Goal: Information Seeking & Learning: Learn about a topic

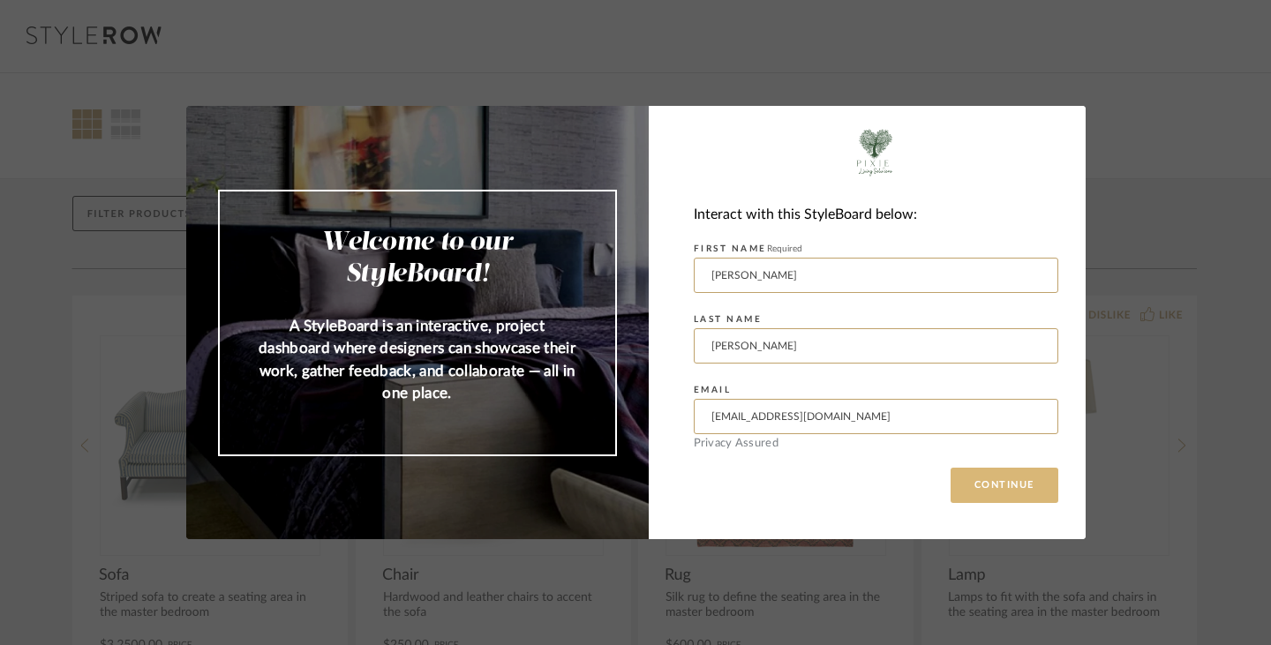
click at [993, 492] on button "CONTINUE" at bounding box center [1005, 485] width 108 height 35
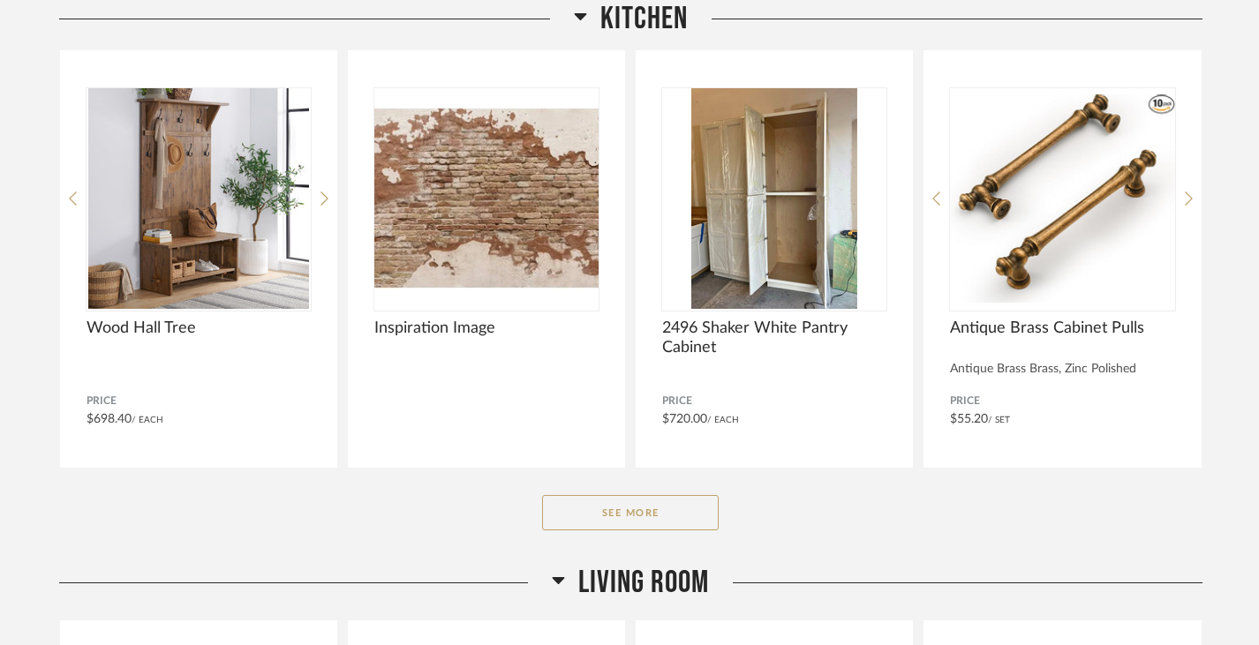
scroll to position [1314, 0]
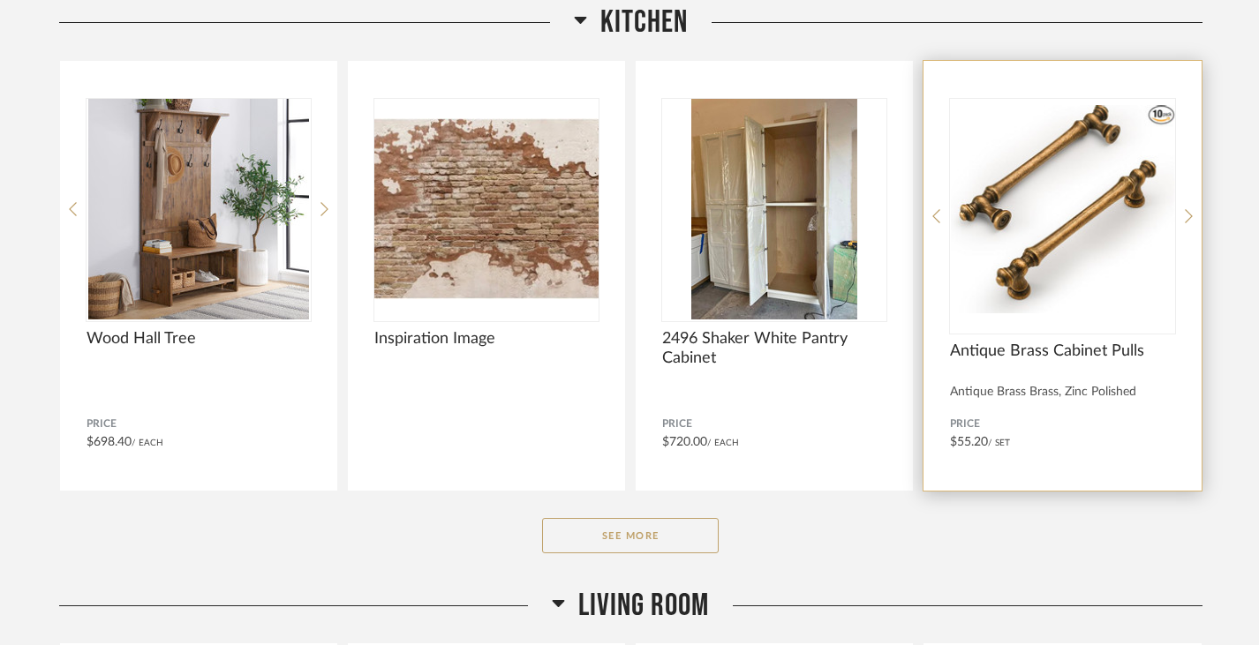
click at [1108, 362] on div "Antique Brass Cabinet Pulls" at bounding box center [1062, 361] width 224 height 39
click at [978, 403] on div "Antique Brass Cabinet Pulls Antique Brass Brass, Zinc Polished Price $55.20 / S…" at bounding box center [1061, 276] width 277 height 430
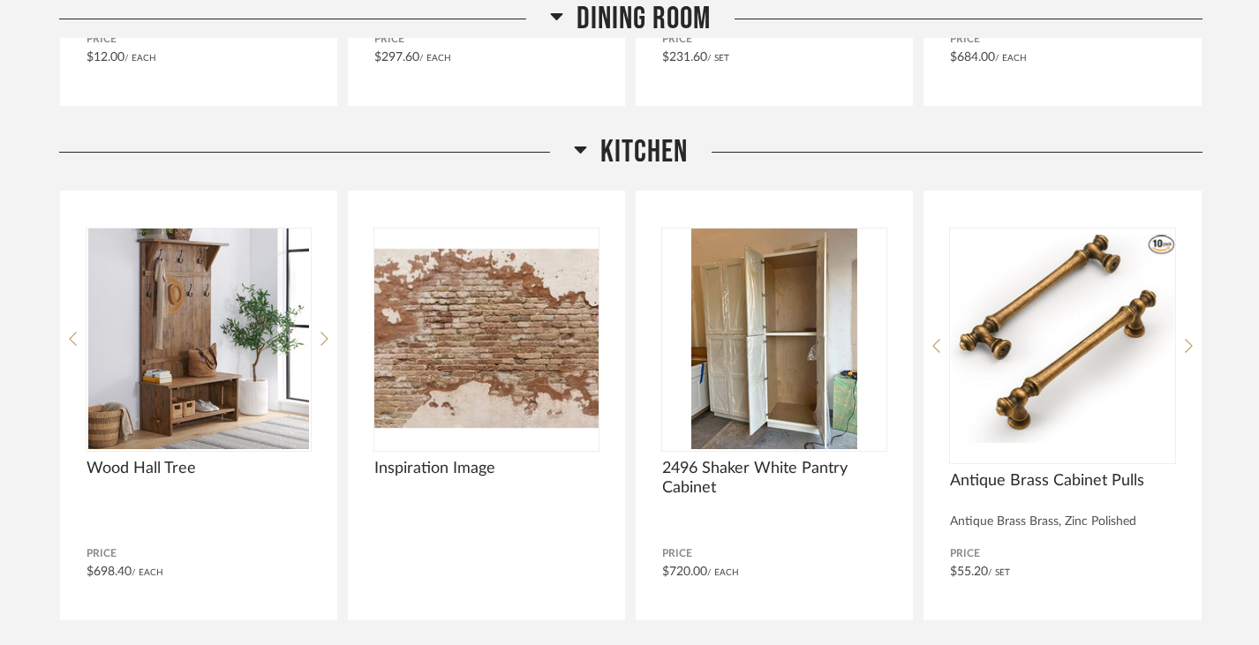
scroll to position [1179, 0]
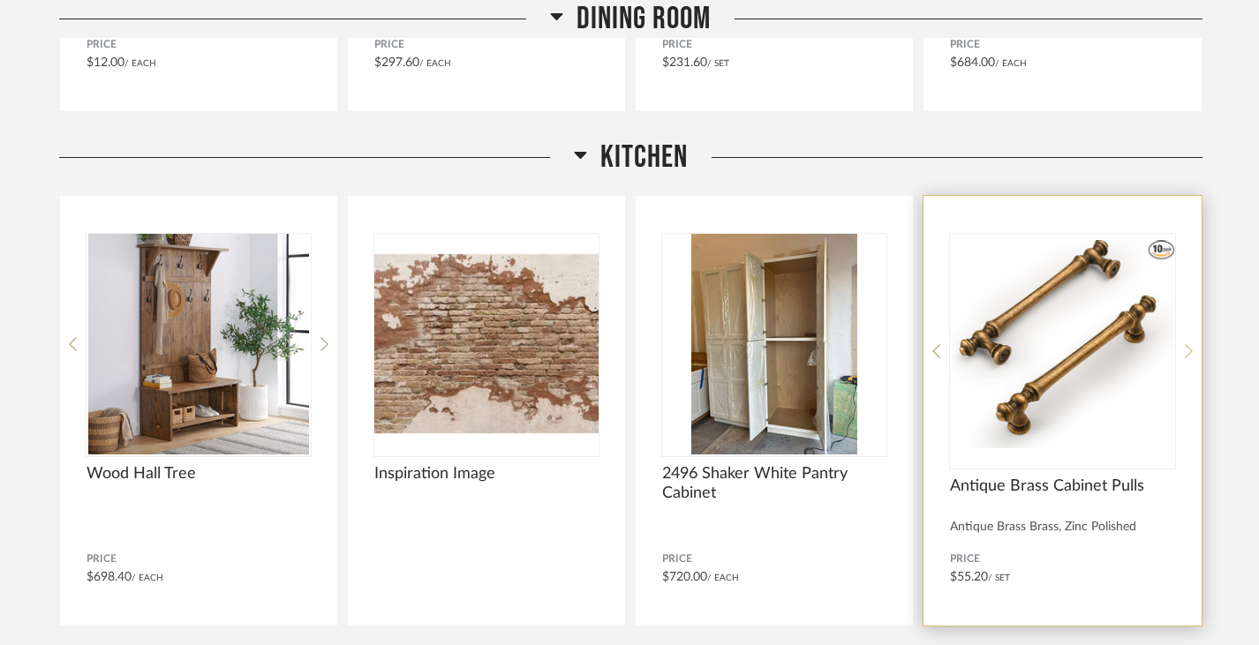
click at [1187, 353] on icon at bounding box center [1189, 351] width 8 height 16
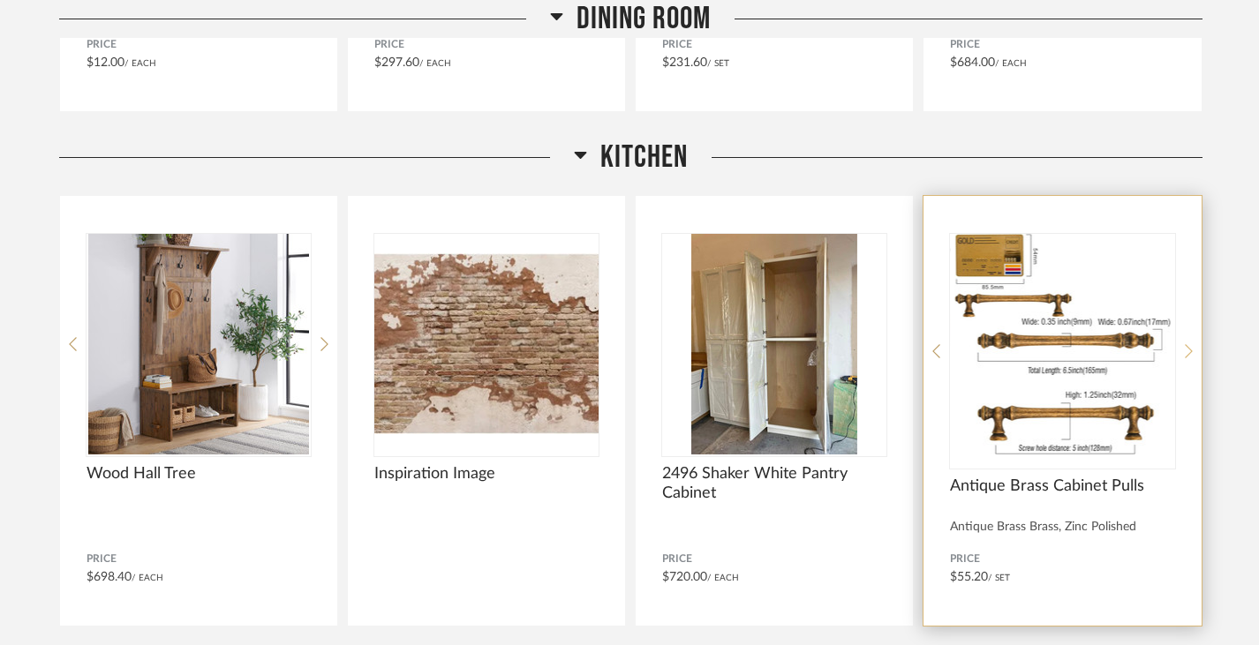
click at [1187, 353] on icon at bounding box center [1189, 351] width 8 height 16
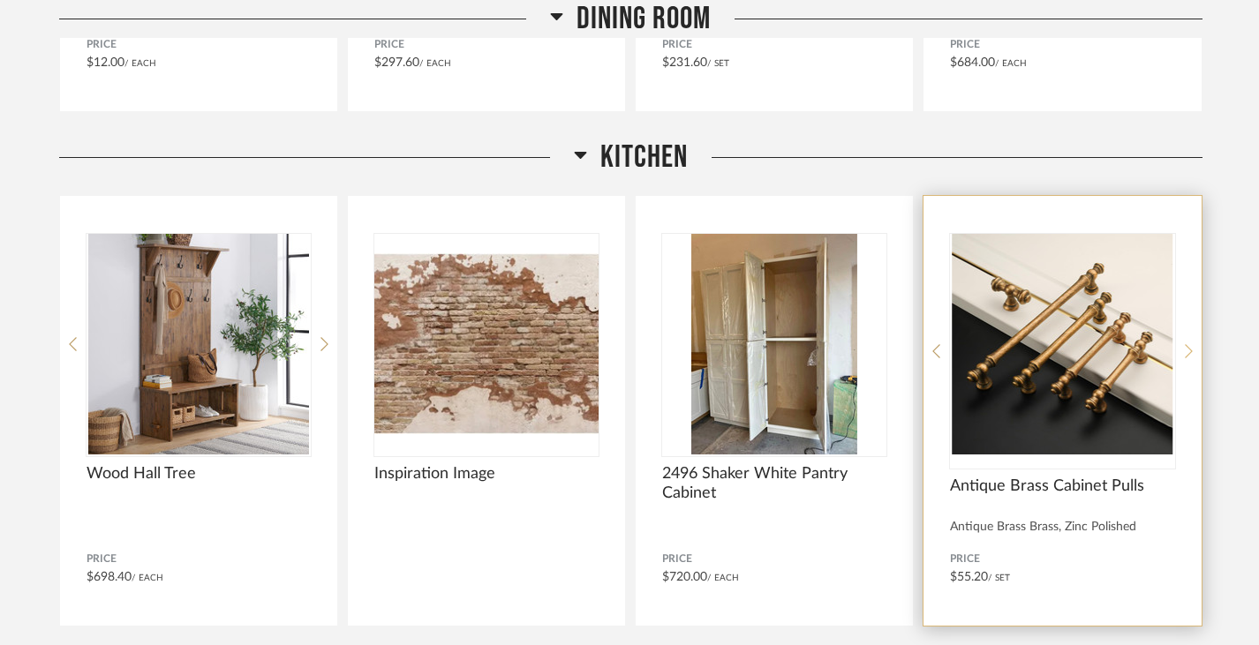
click at [1187, 353] on icon at bounding box center [1189, 351] width 8 height 16
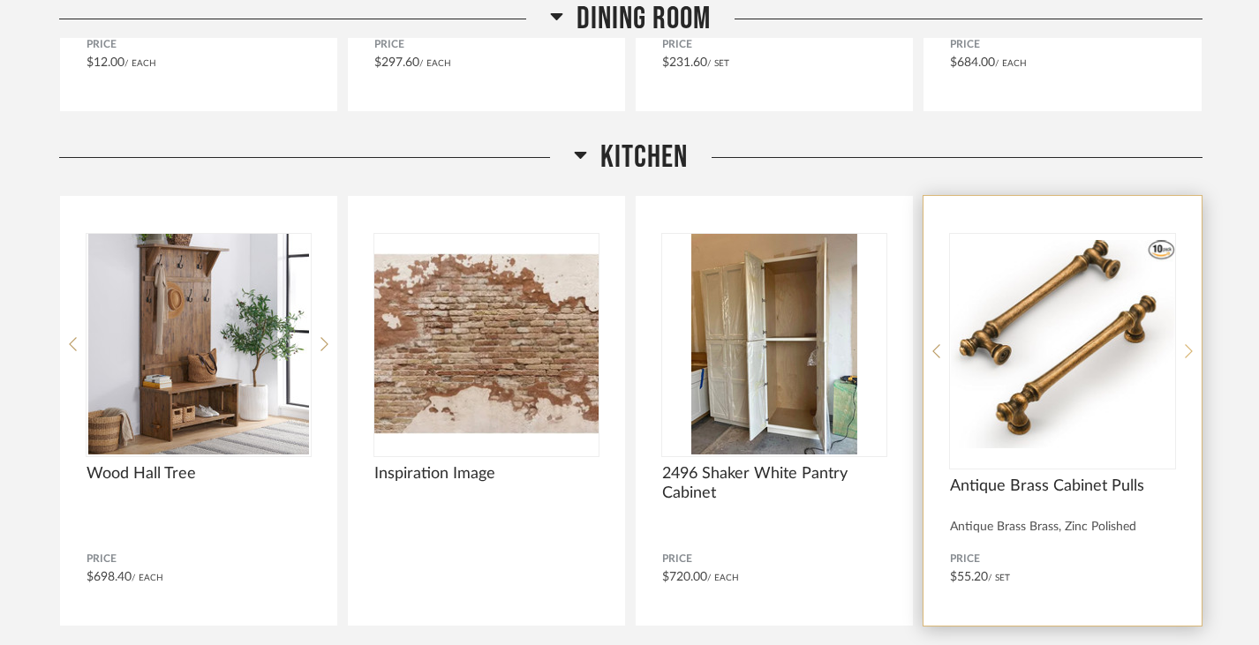
click at [1187, 353] on icon at bounding box center [1189, 351] width 8 height 16
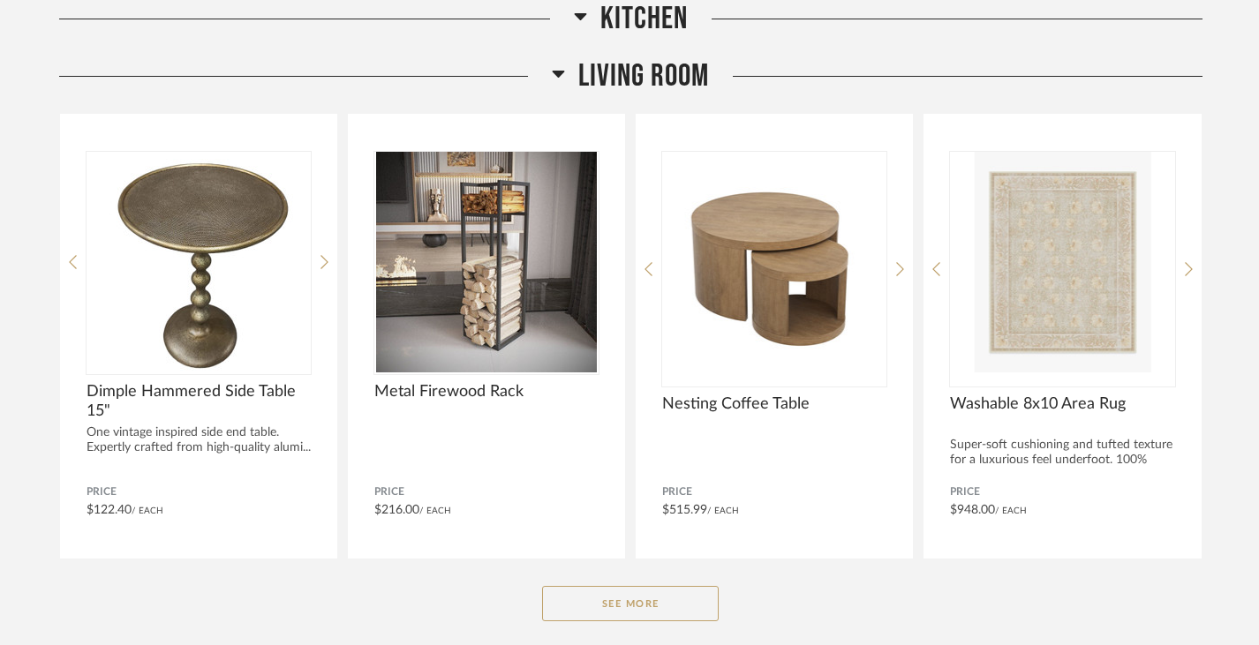
scroll to position [1861, 0]
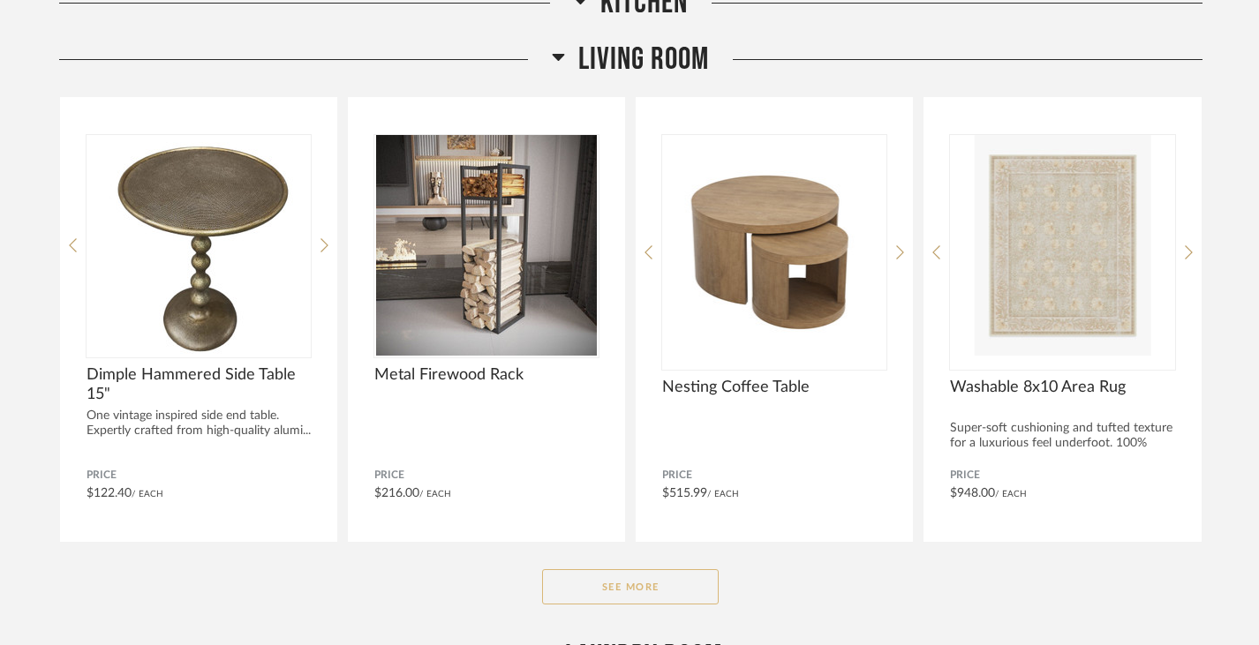
click at [636, 598] on button "See More" at bounding box center [630, 586] width 177 height 35
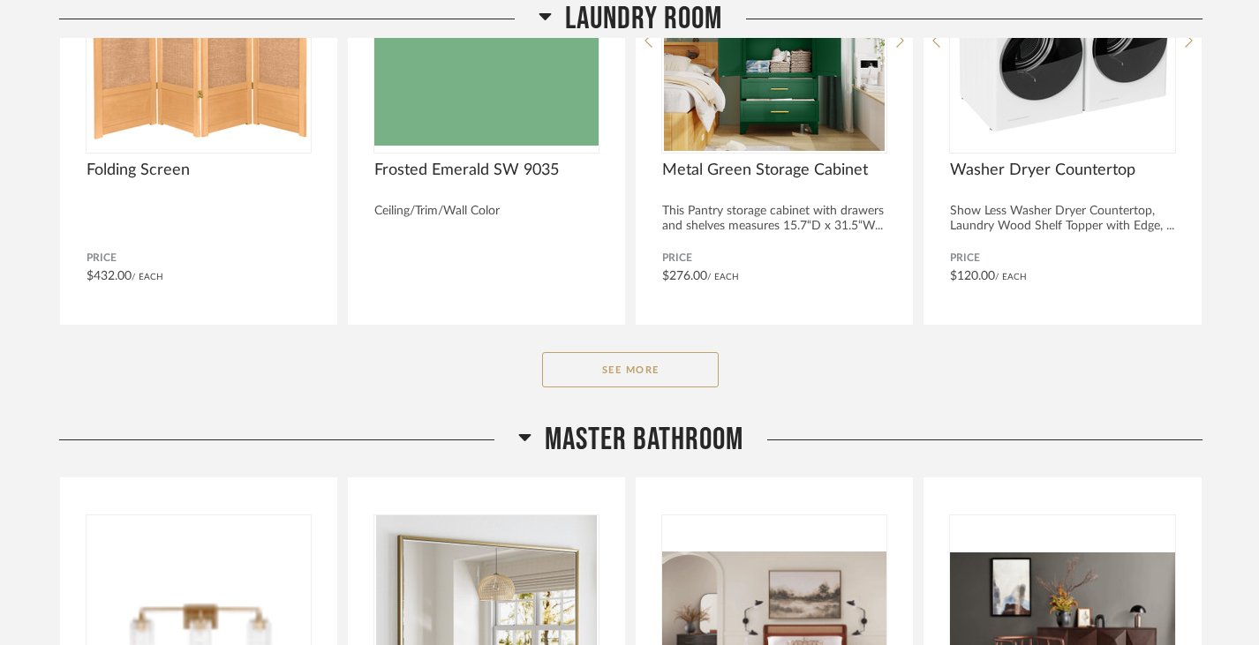
scroll to position [3532, 0]
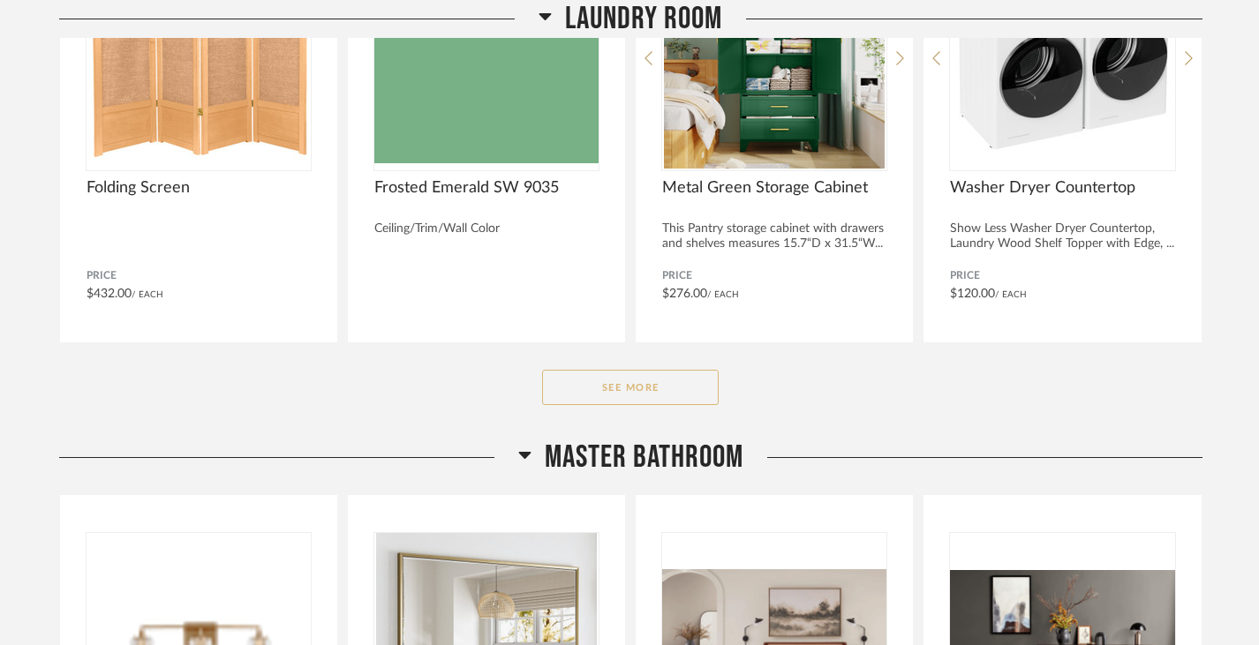
click at [586, 379] on button "See More" at bounding box center [630, 387] width 177 height 35
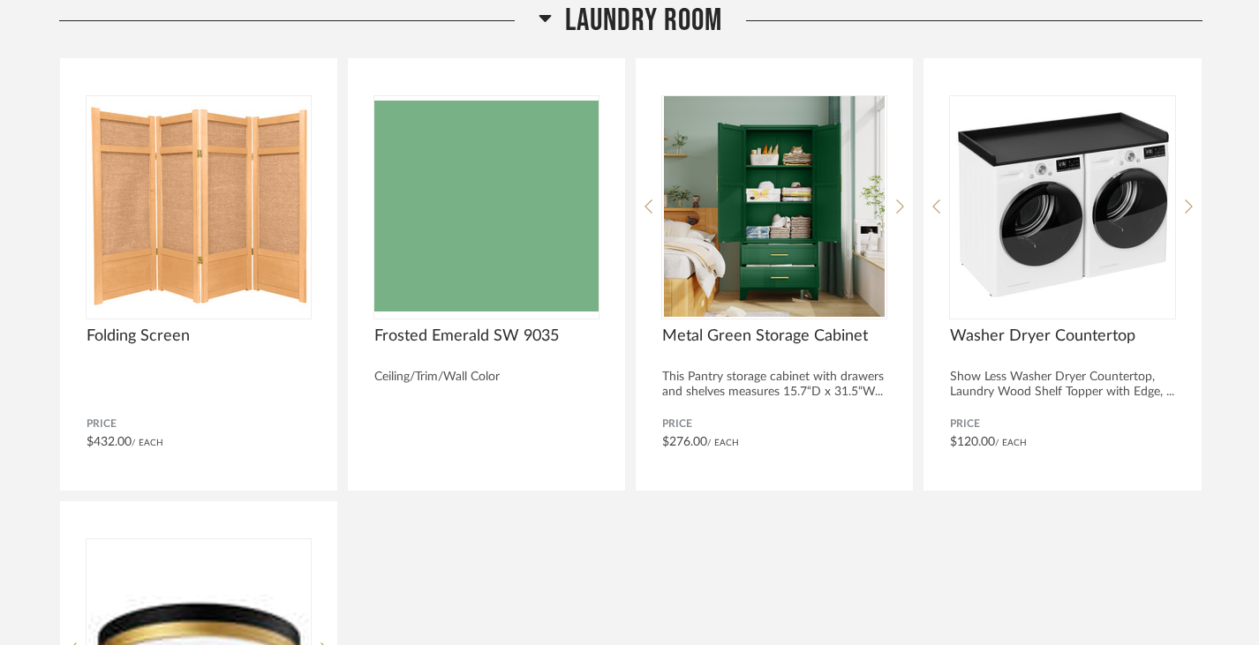
scroll to position [3427, 0]
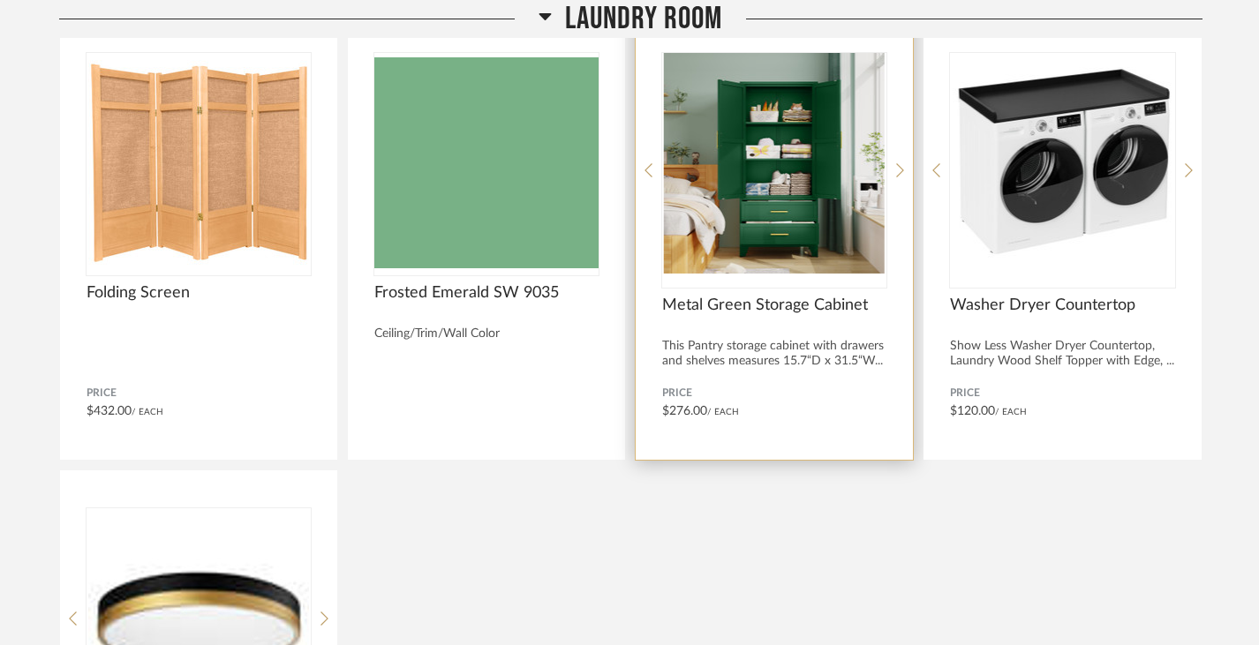
click at [778, 326] on div "Metal Green Storage Cabinet" at bounding box center [774, 315] width 224 height 39
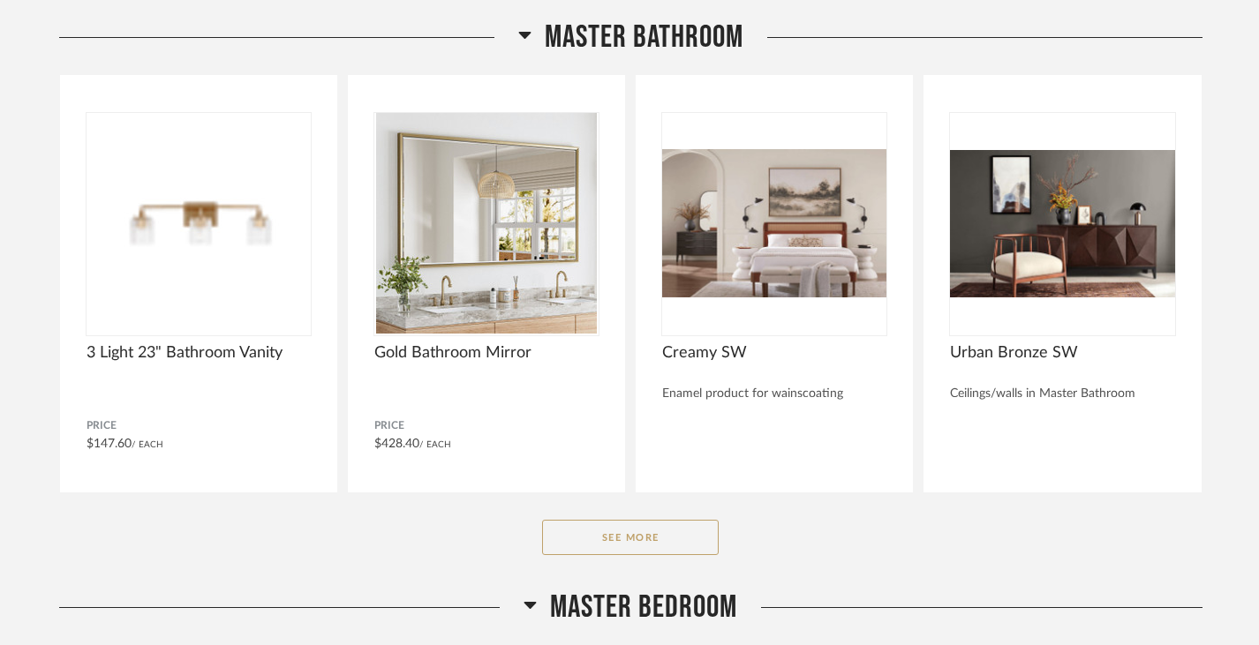
scroll to position [4414, 0]
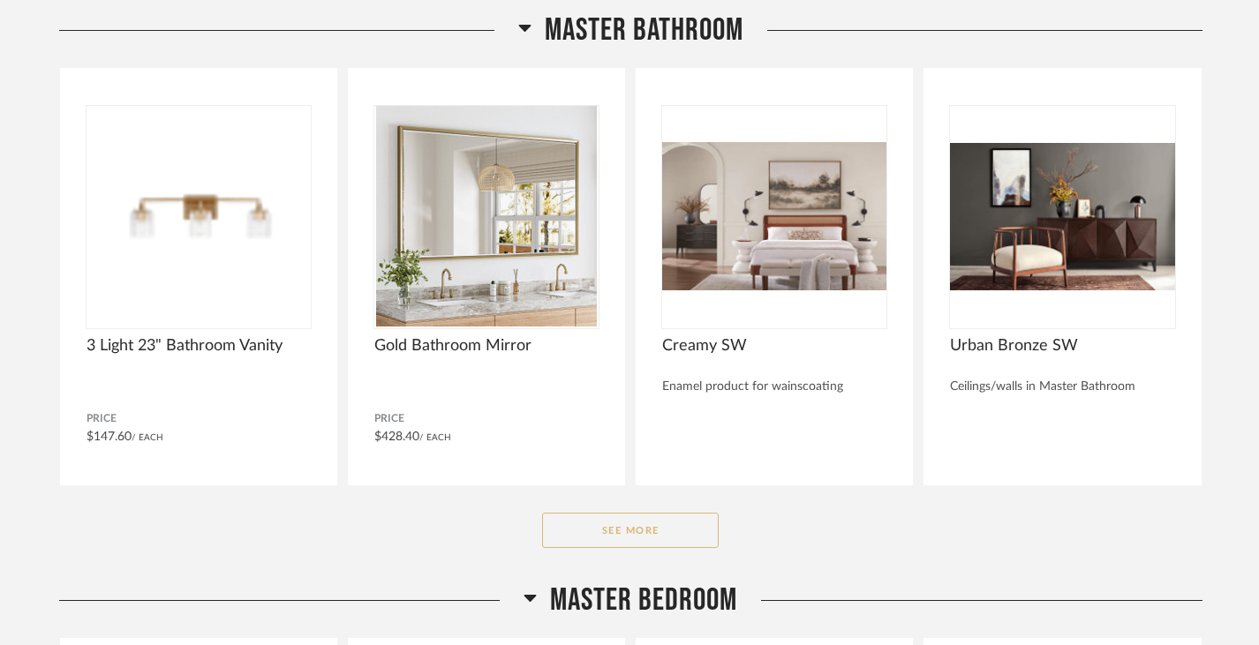
click at [635, 544] on button "See More" at bounding box center [630, 530] width 177 height 35
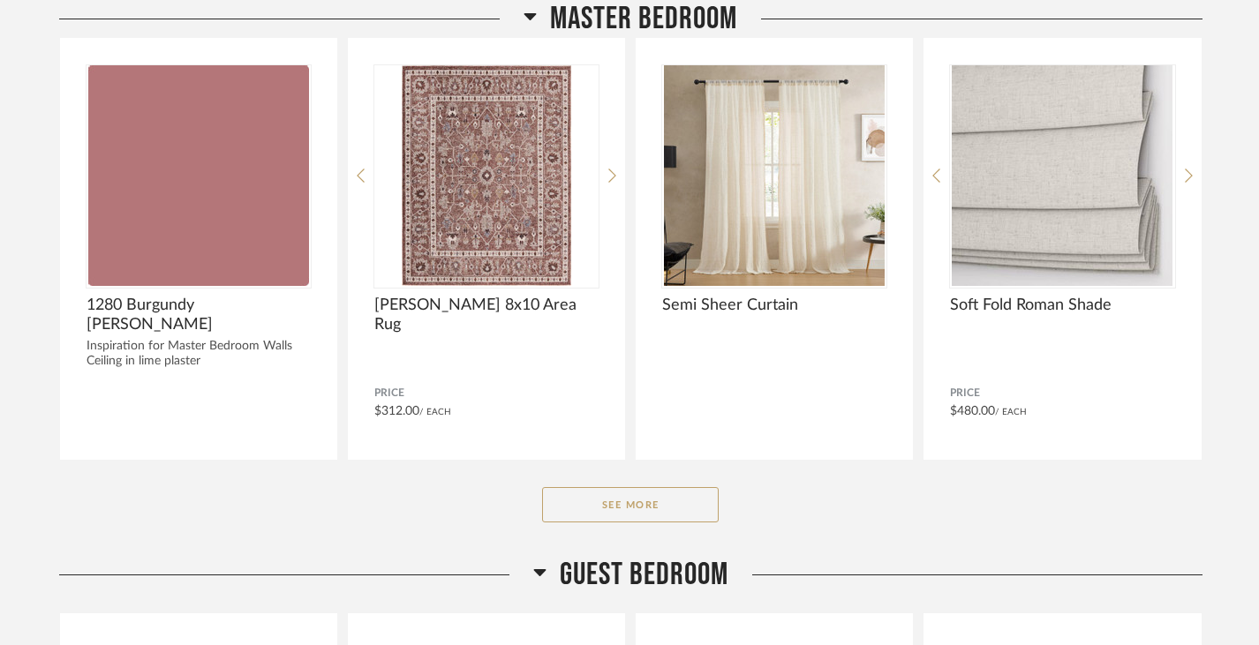
scroll to position [5440, 0]
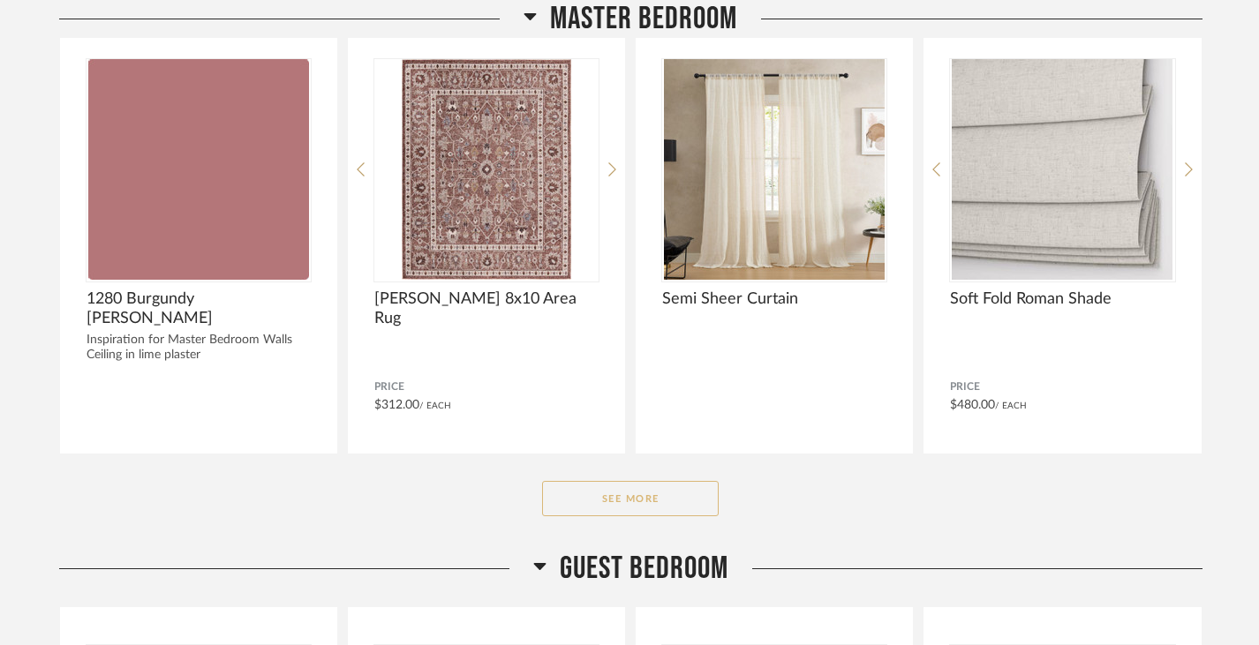
click at [606, 514] on button "See More" at bounding box center [630, 498] width 177 height 35
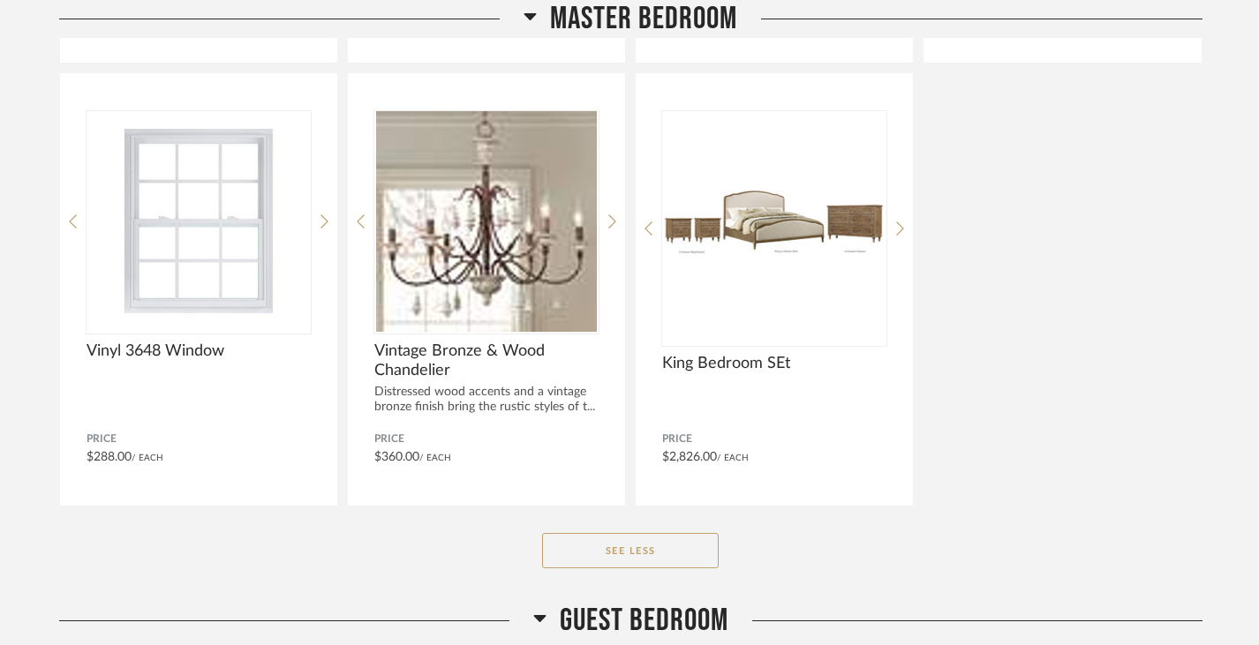
scroll to position [5837, 0]
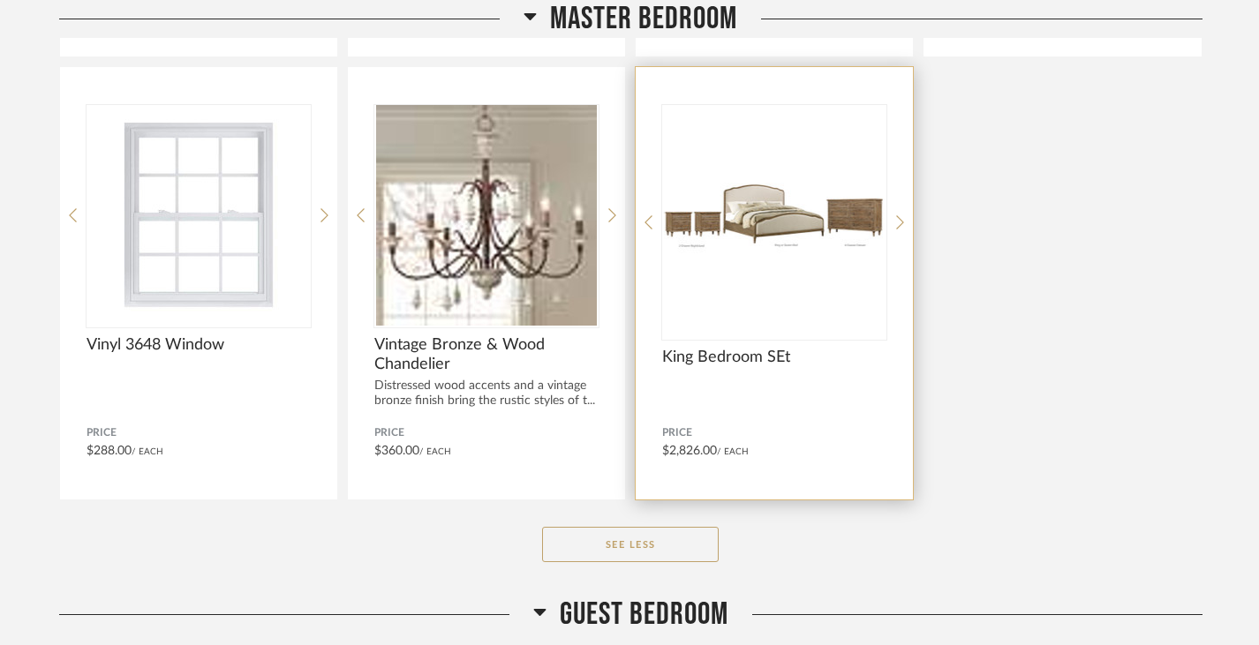
click at [757, 238] on img "0" at bounding box center [774, 215] width 224 height 221
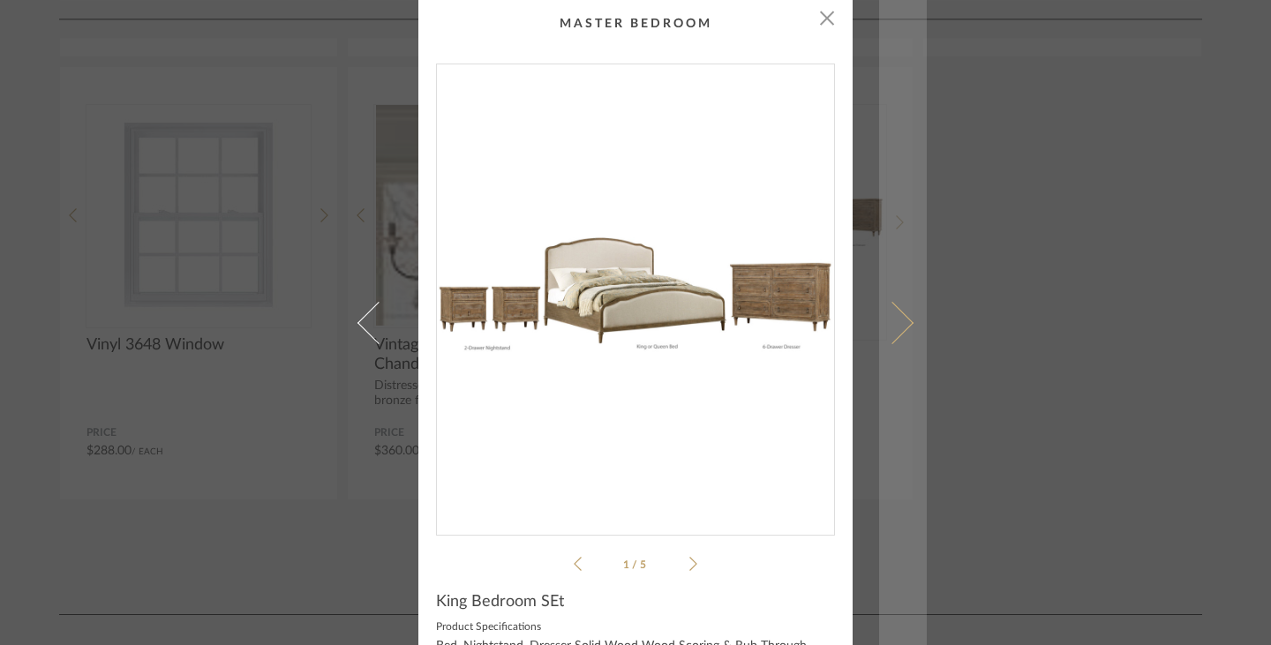
click at [900, 330] on link at bounding box center [903, 322] width 48 height 645
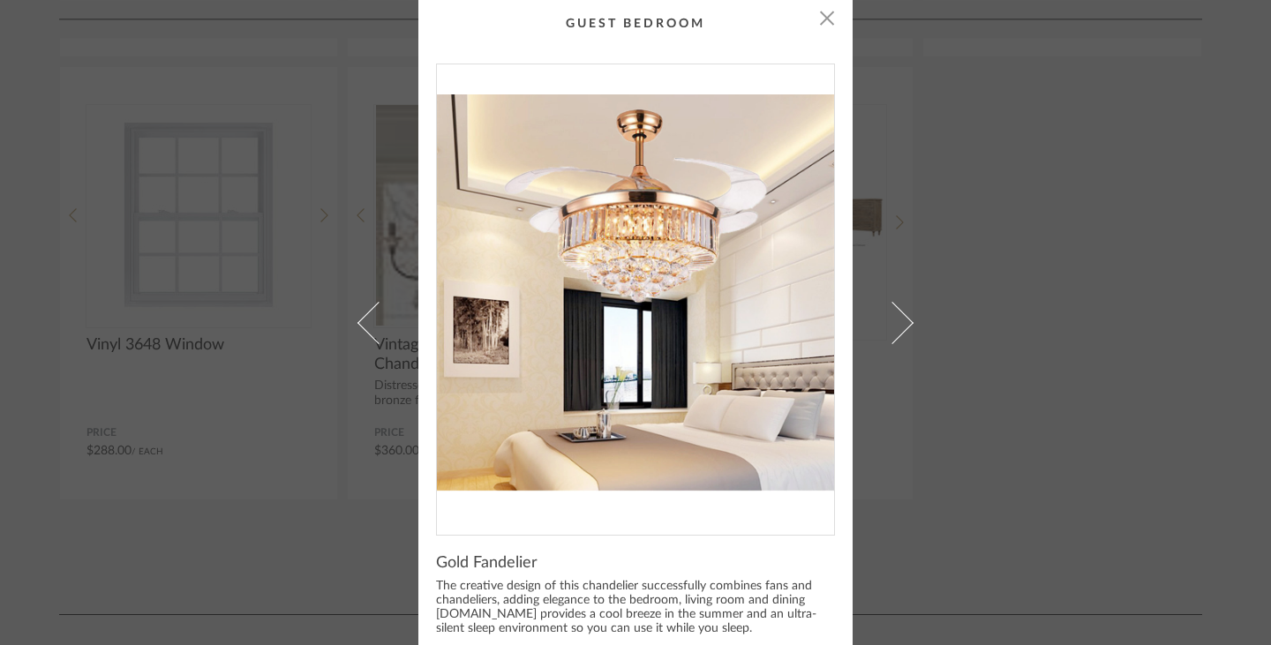
click at [900, 330] on link at bounding box center [903, 322] width 48 height 645
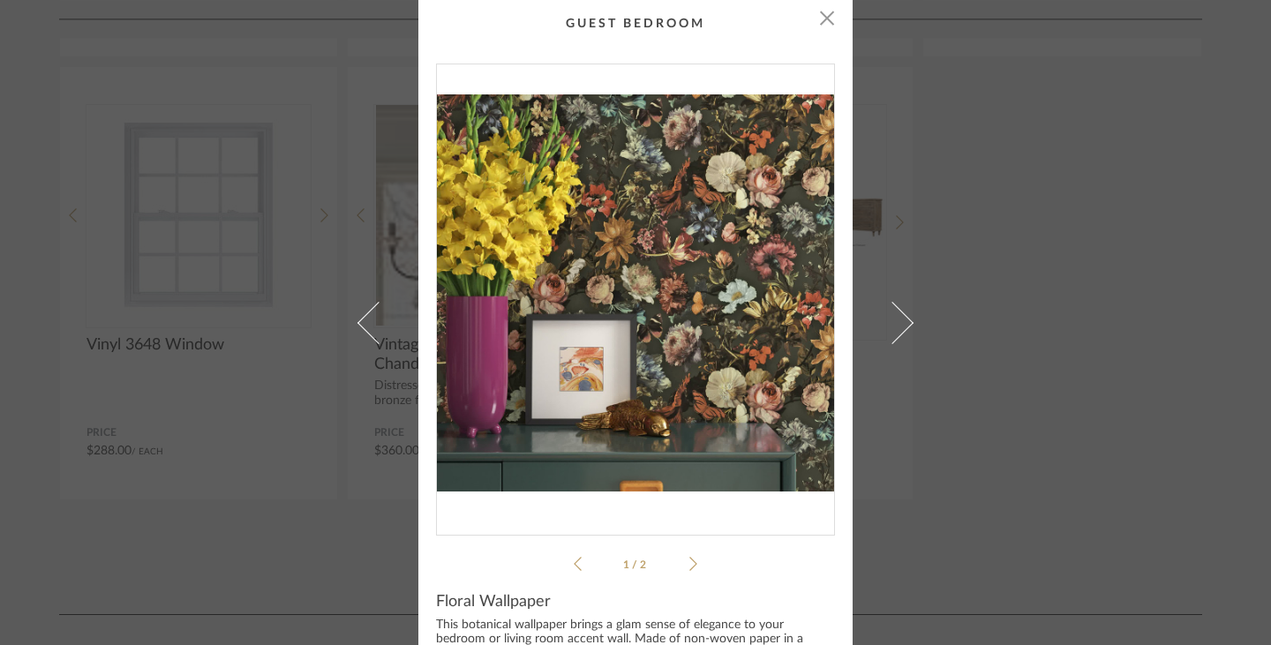
click at [900, 330] on link at bounding box center [903, 322] width 48 height 645
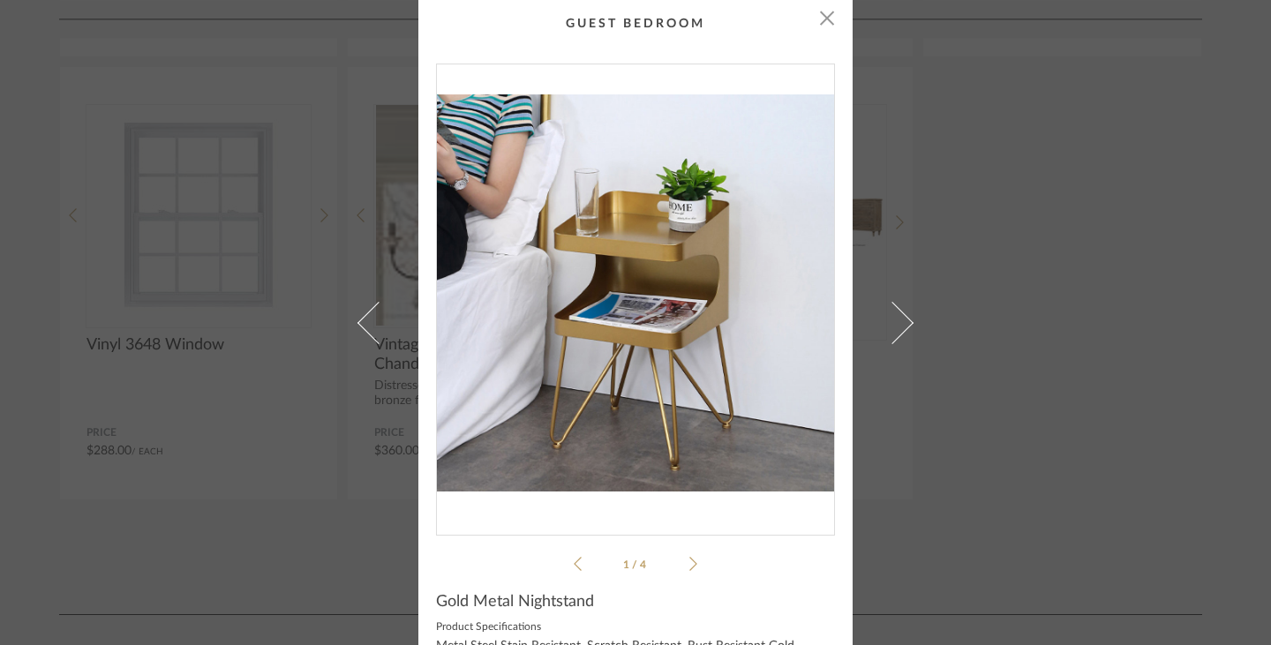
click at [900, 330] on link at bounding box center [903, 322] width 48 height 645
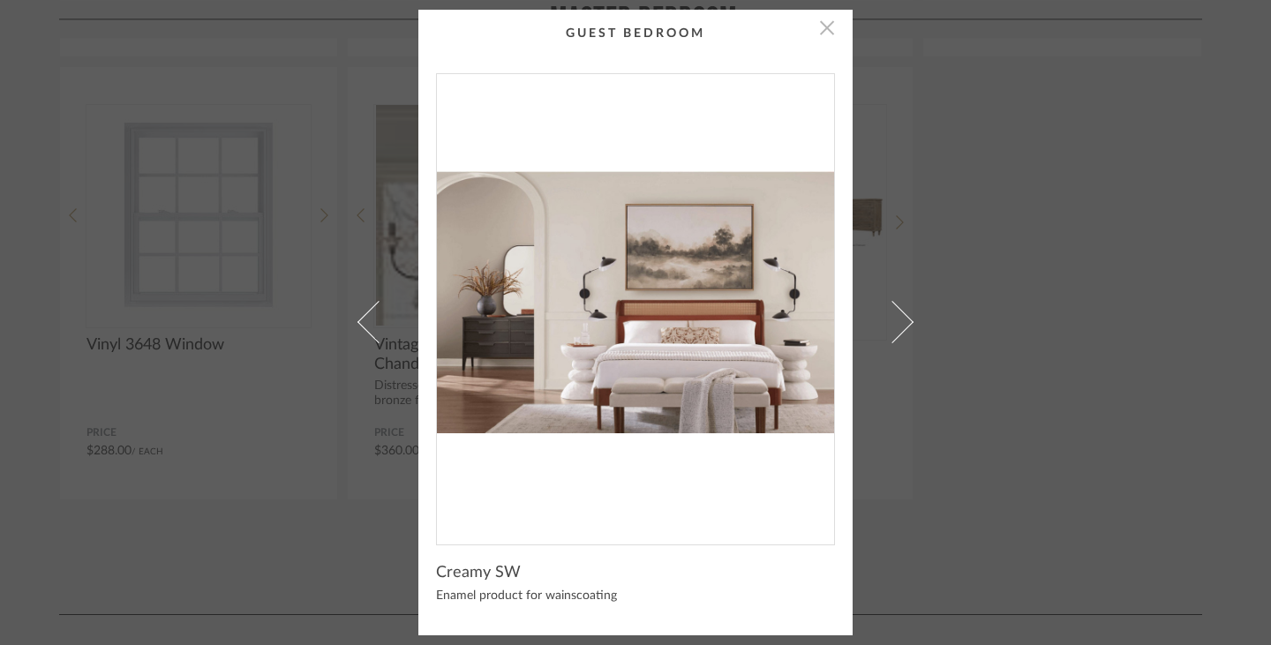
click at [817, 26] on span "button" at bounding box center [826, 27] width 35 height 35
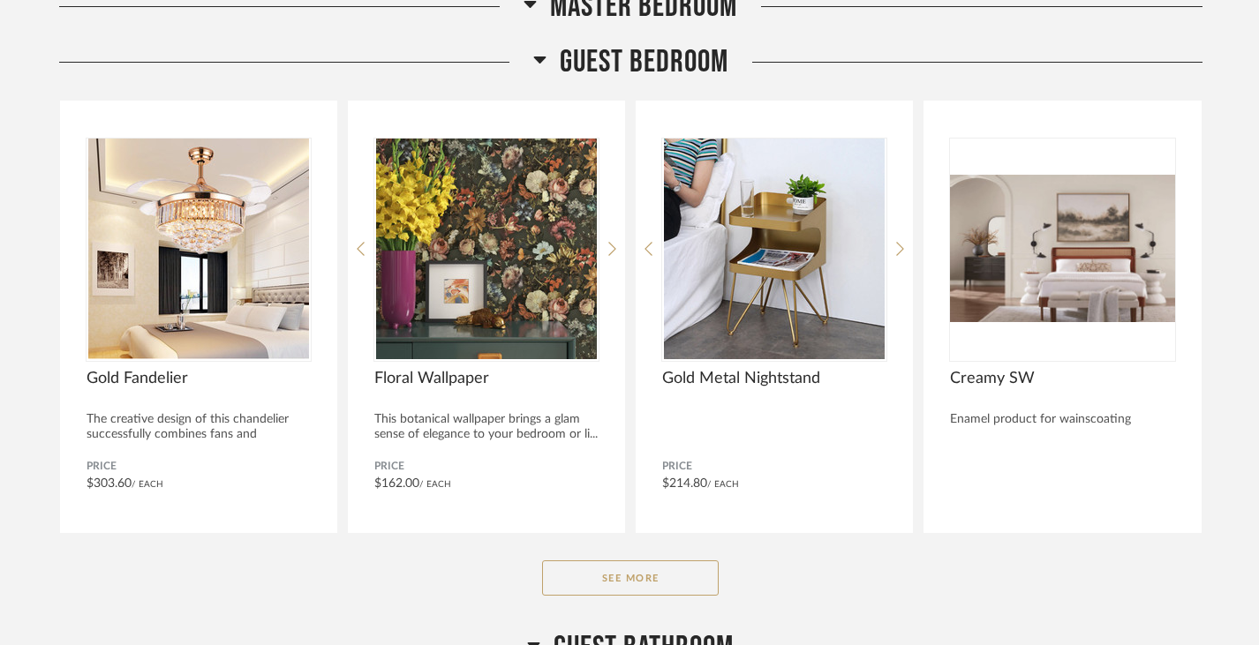
scroll to position [6404, 0]
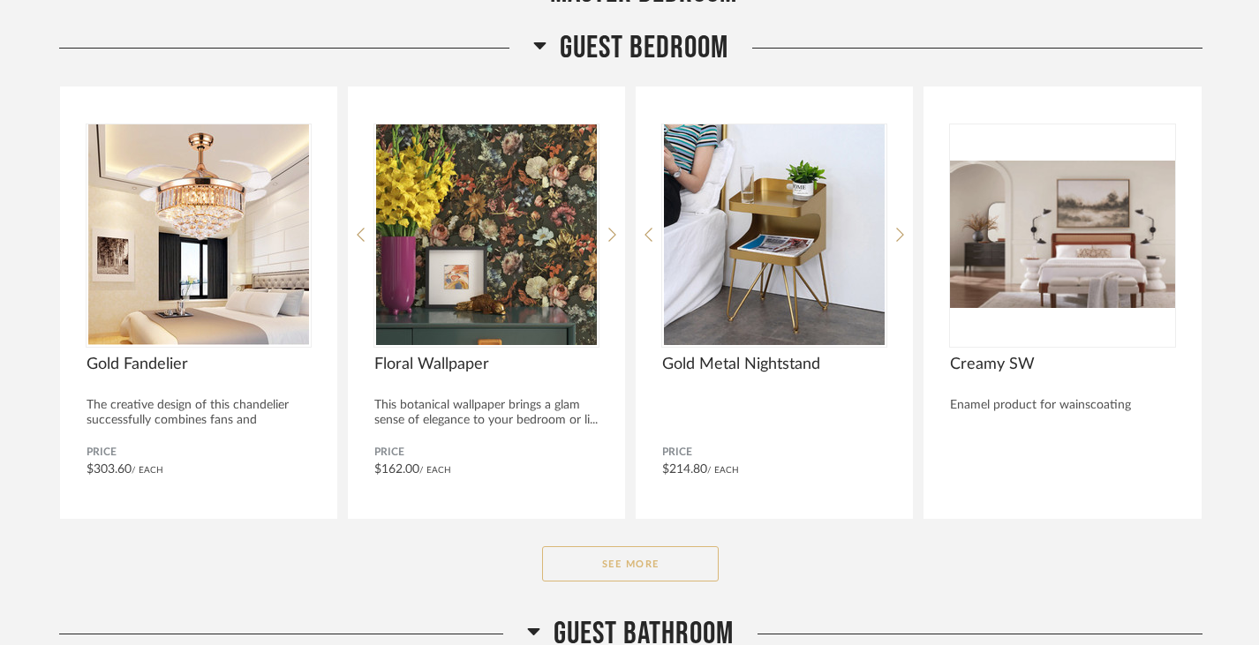
click at [644, 566] on button "See More" at bounding box center [630, 563] width 177 height 35
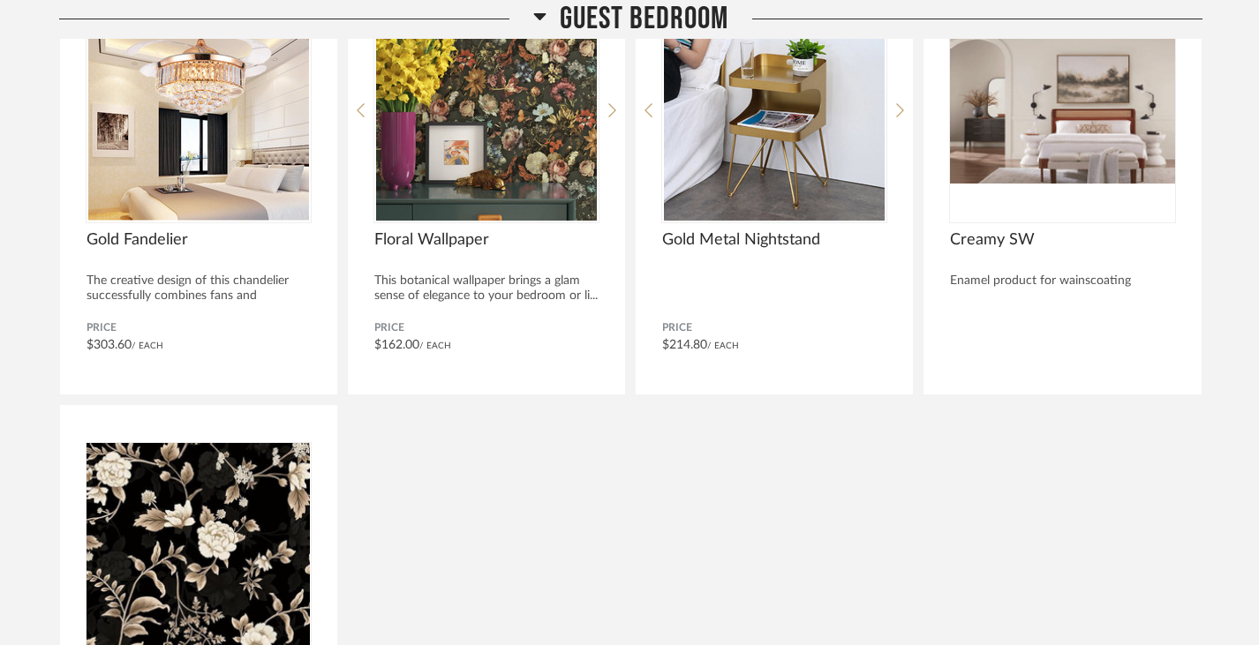
scroll to position [6520, 0]
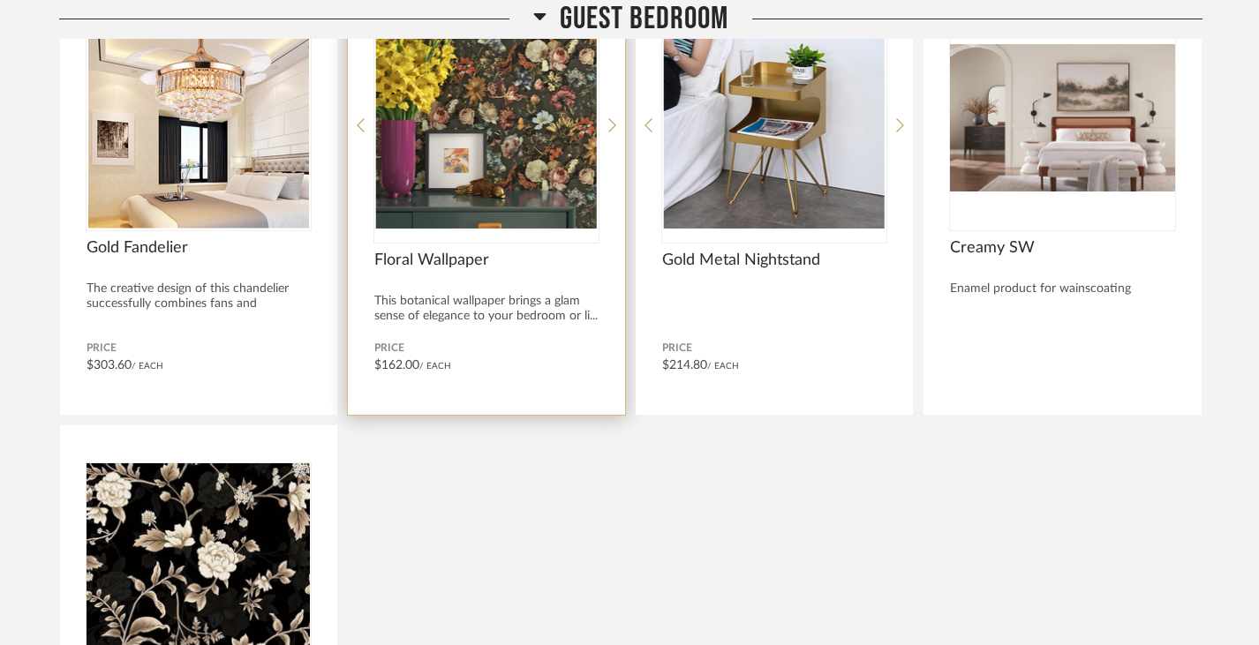
click at [499, 133] on img "0" at bounding box center [486, 118] width 224 height 221
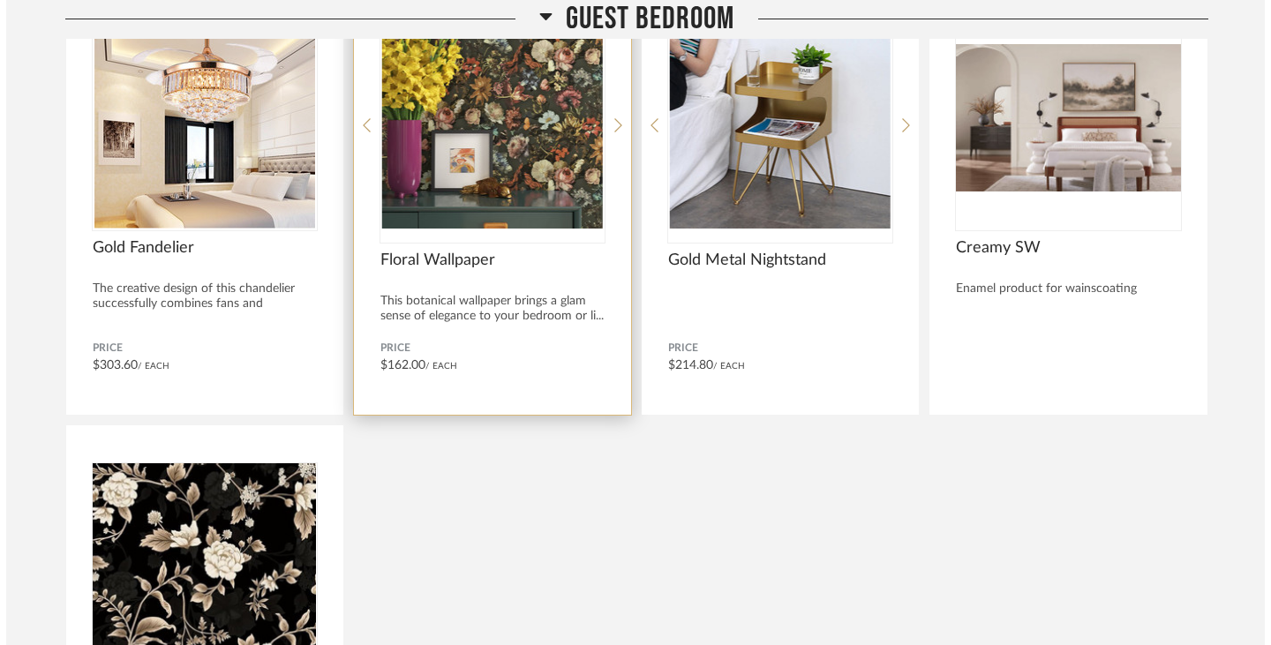
scroll to position [0, 0]
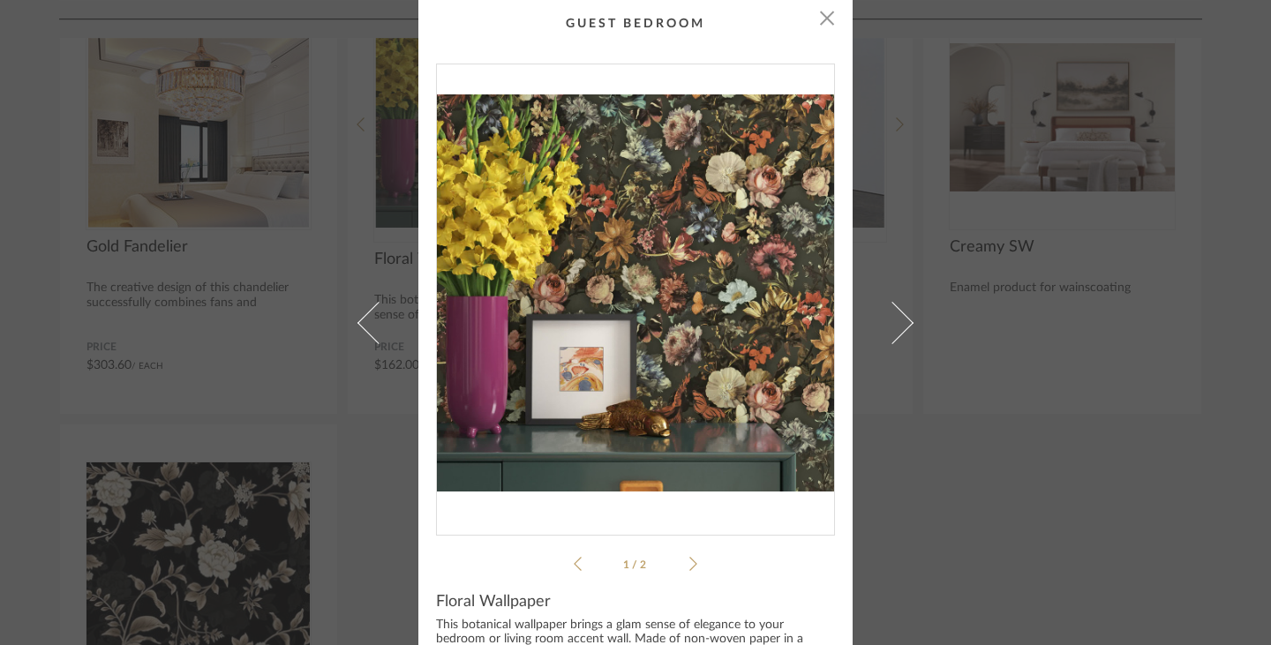
click at [277, 530] on div "× 1 / 2 Floral Wallpaper This botanical wallpaper brings a glam sense of elegan…" at bounding box center [635, 322] width 1271 height 645
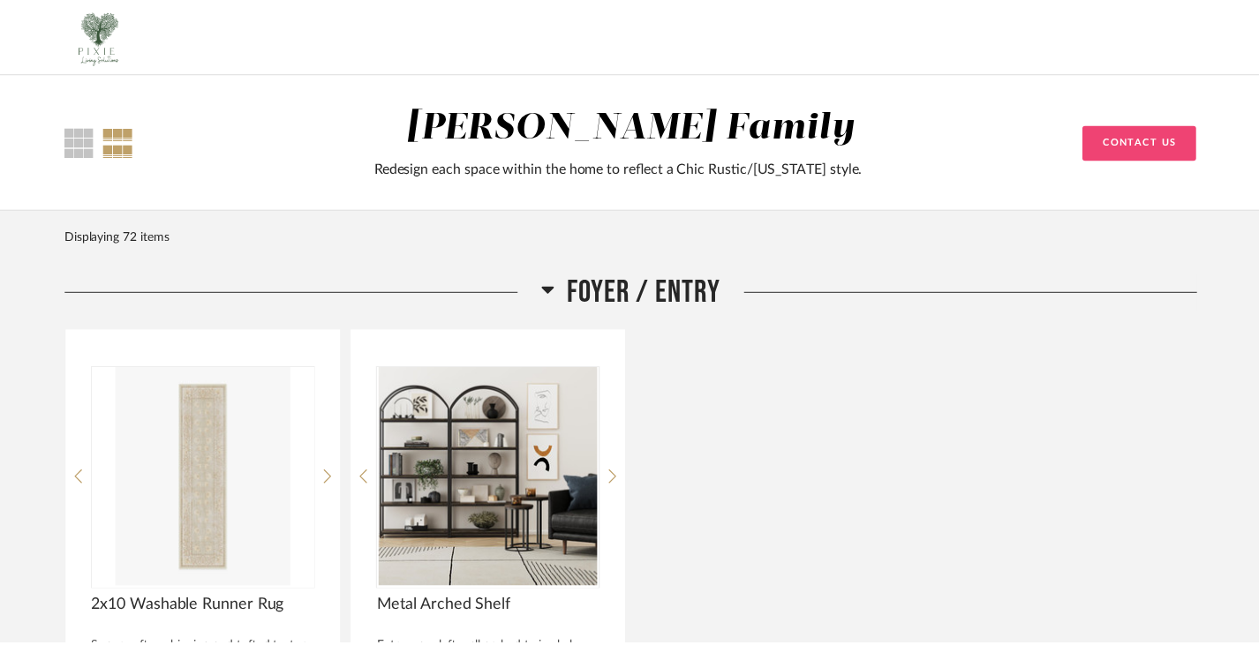
scroll to position [6520, 0]
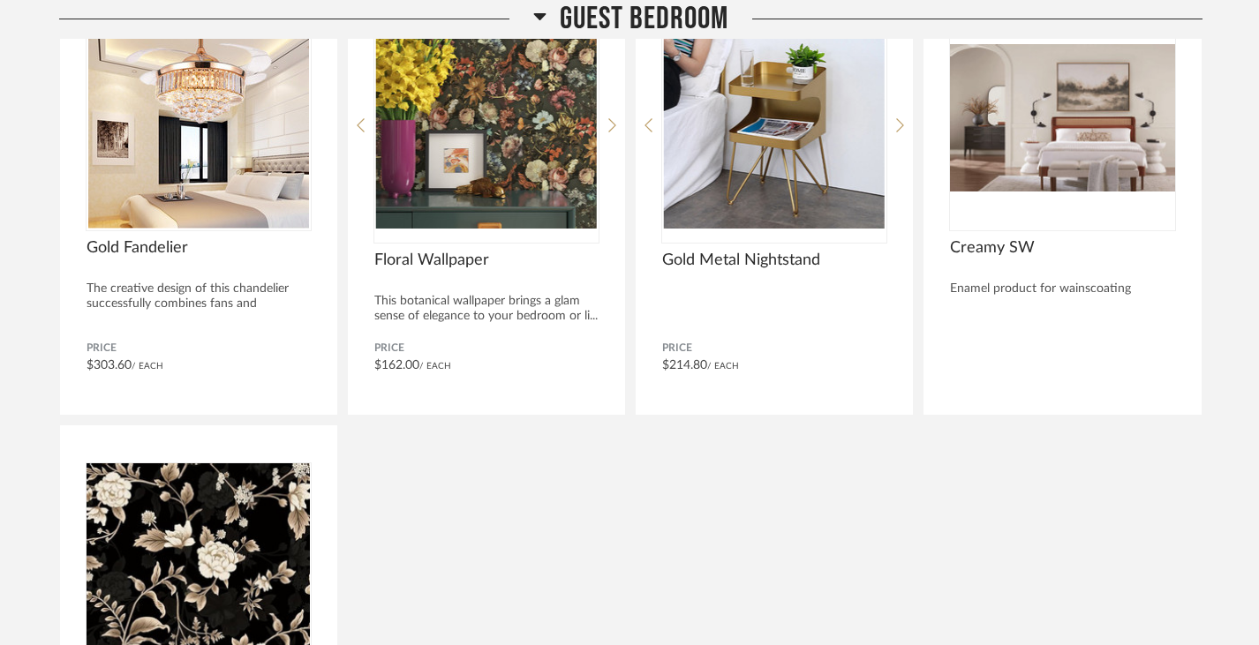
click at [277, 530] on img "0" at bounding box center [199, 573] width 224 height 221
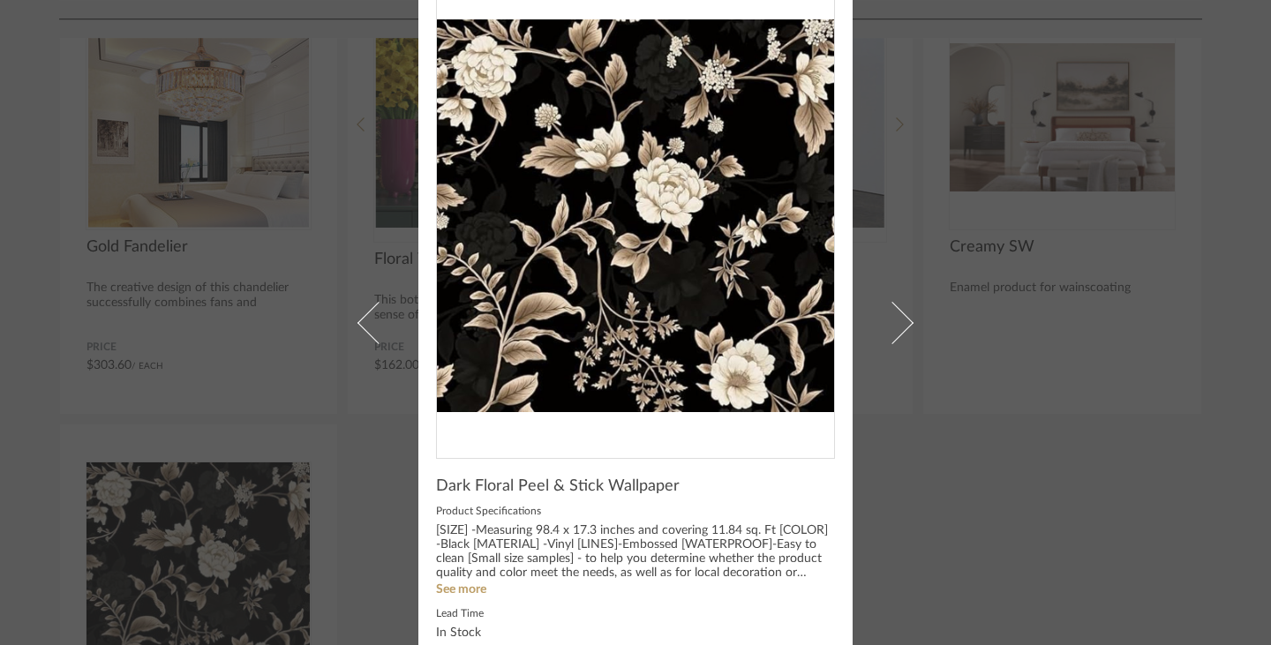
scroll to position [86, 0]
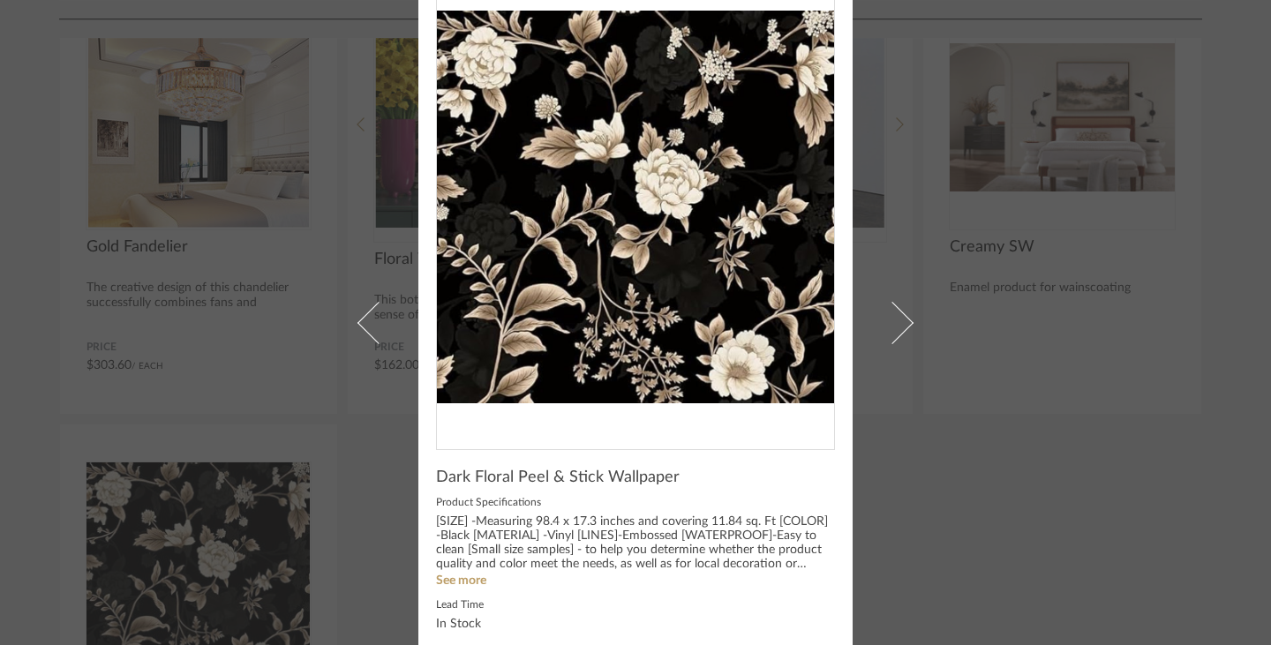
click at [922, 530] on div "× Dark Floral Peel & Stick Wallpaper Product Specifications [SIZE] -Measuring 9…" at bounding box center [635, 322] width 1271 height 645
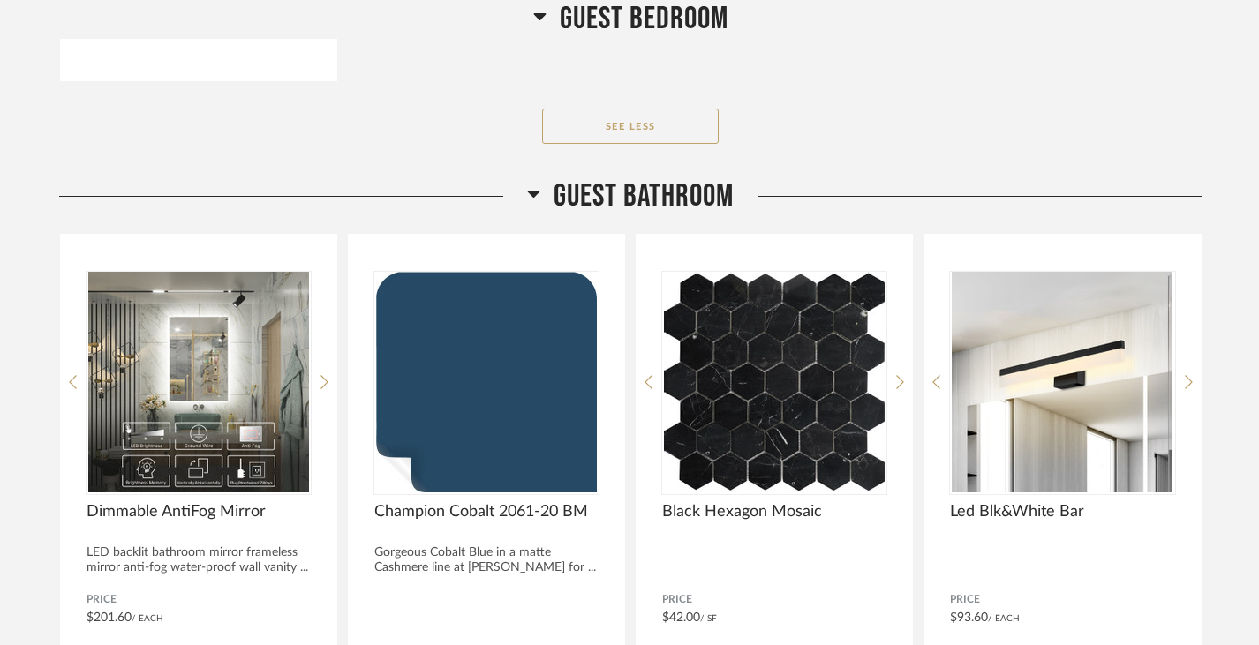
scroll to position [7319, 0]
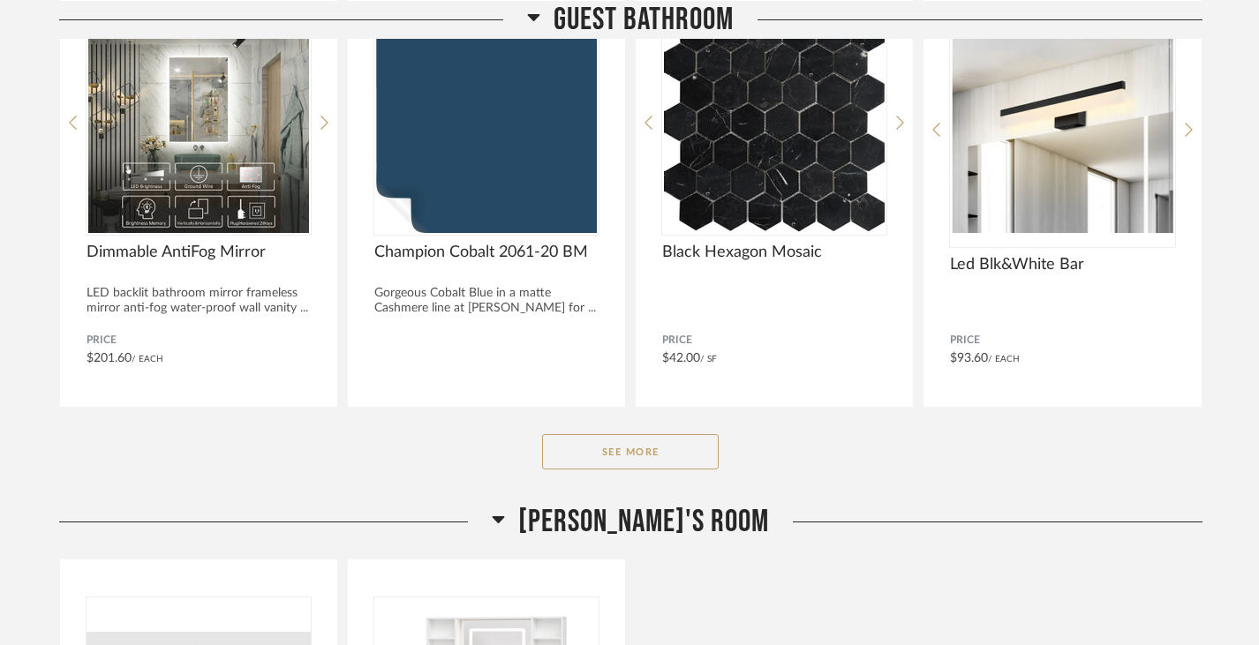
scroll to position [7542, 0]
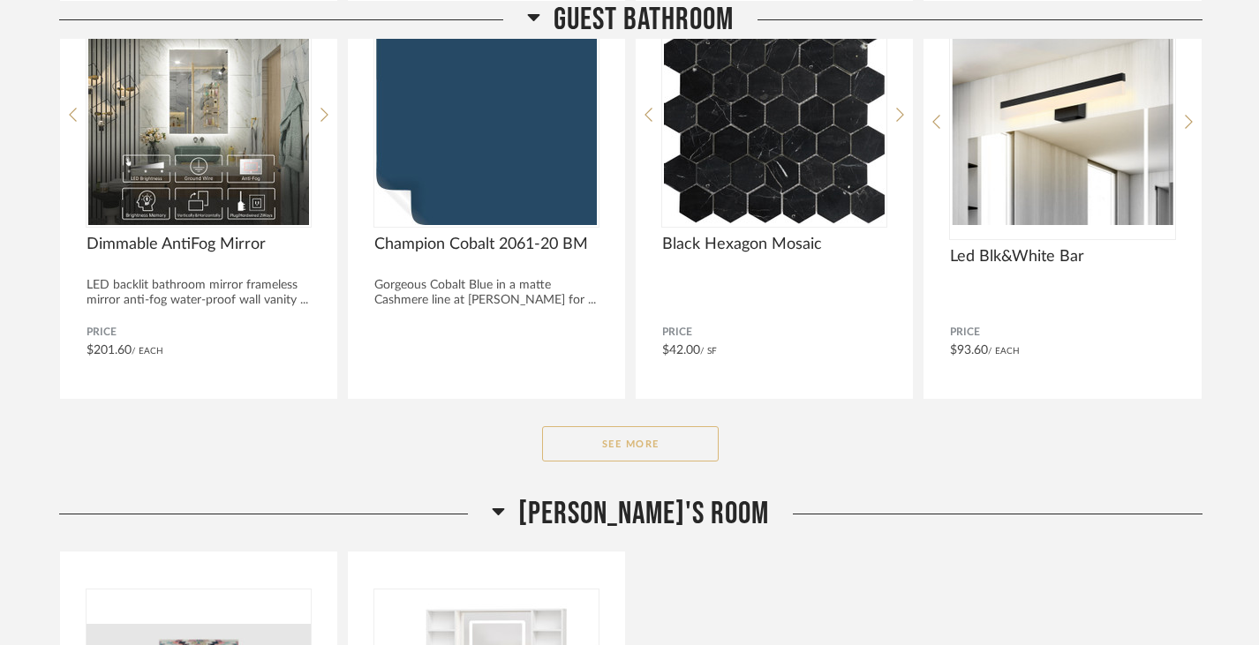
click at [607, 440] on button "See More" at bounding box center [630, 443] width 177 height 35
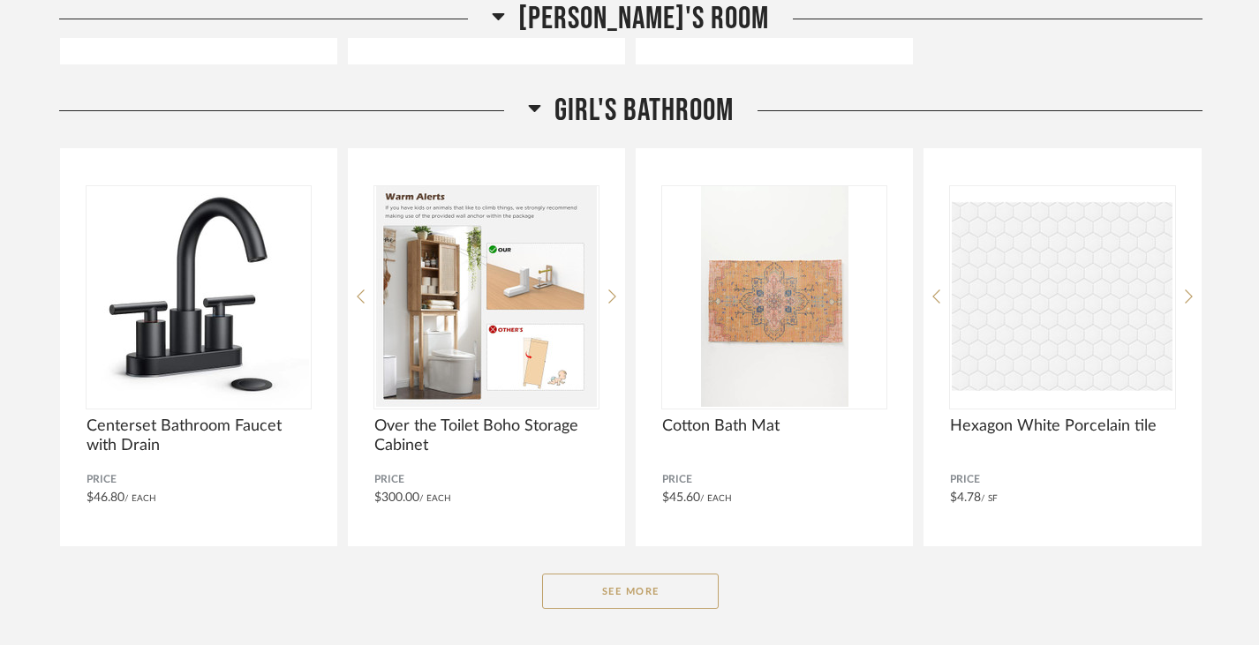
scroll to position [9430, 0]
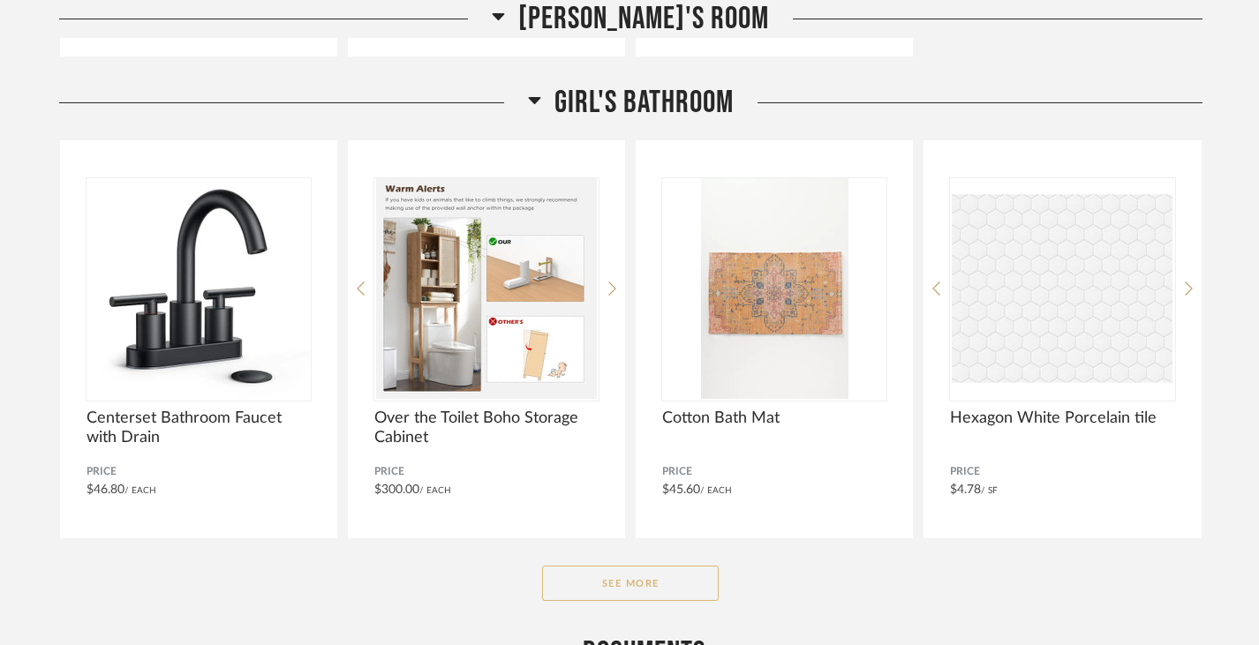
click at [670, 585] on button "See More" at bounding box center [630, 583] width 177 height 35
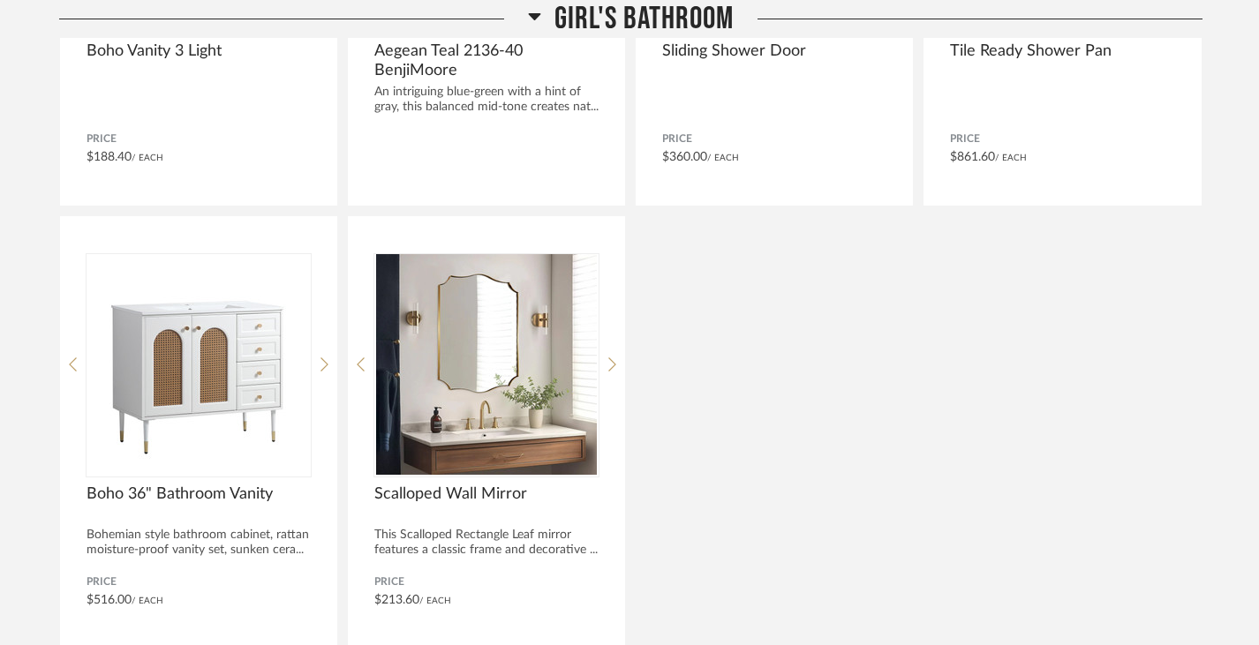
scroll to position [10260, 0]
